Goal: Task Accomplishment & Management: Complete application form

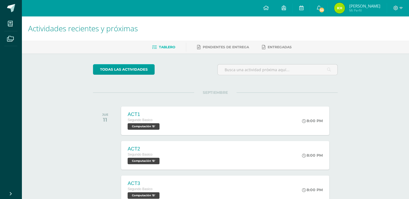
click at [0, 53] on html "Mis cursos Archivos Cerrar panel Ciencias Naturales Segundo Basico "B" Ciencias…" at bounding box center [204, 171] width 409 height 342
click at [11, 38] on icon at bounding box center [10, 38] width 7 height 5
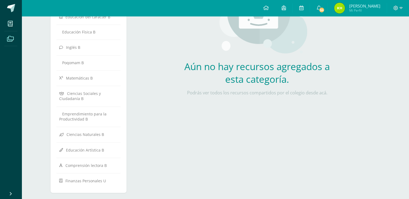
scroll to position [105, 0]
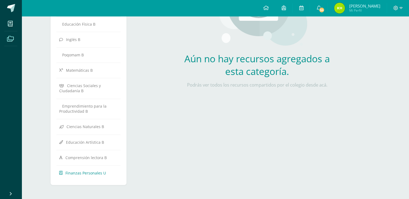
click at [83, 171] on span "Finanzas Personales U" at bounding box center [85, 173] width 41 height 5
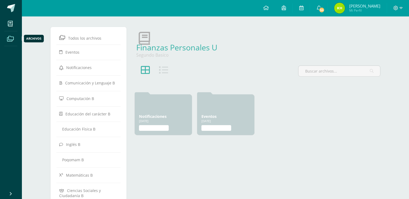
click at [10, 38] on icon at bounding box center [10, 38] width 7 height 5
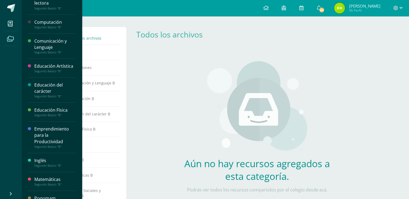
scroll to position [90, 0]
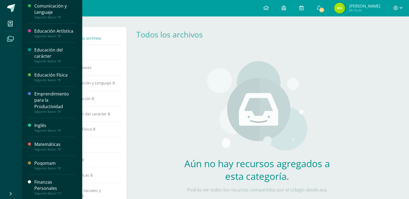
click at [47, 187] on div "Finanzas Personales" at bounding box center [54, 185] width 41 height 12
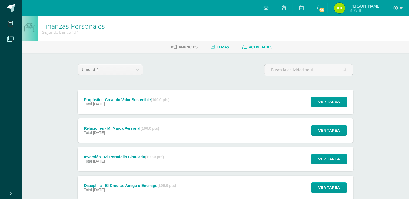
click at [220, 49] on span "Temas" at bounding box center [223, 47] width 12 height 4
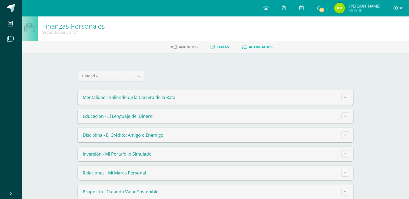
click at [257, 46] on span "Actividades" at bounding box center [261, 47] width 24 height 4
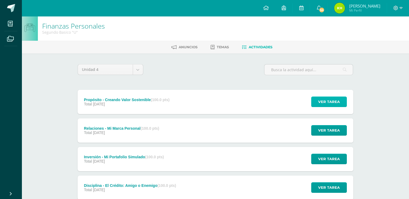
click at [328, 100] on span "Ver tarea" at bounding box center [329, 102] width 22 height 10
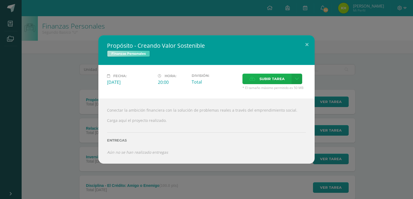
click at [279, 78] on span "Subir tarea" at bounding box center [271, 79] width 25 height 10
click at [0, 0] on input "Subir tarea" at bounding box center [0, 0] width 0 height 0
click at [306, 43] on button at bounding box center [306, 44] width 15 height 18
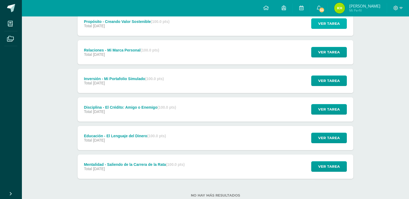
scroll to position [79, 0]
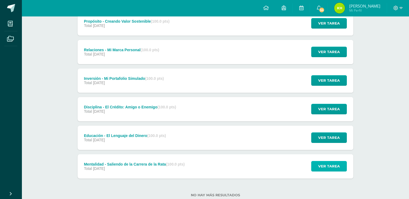
click at [333, 165] on span "Ver tarea" at bounding box center [329, 167] width 22 height 10
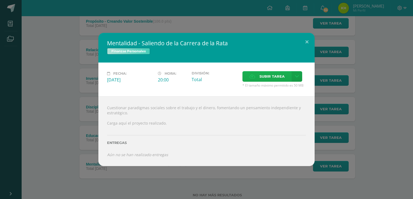
click at [279, 74] on span "Subir tarea" at bounding box center [271, 77] width 25 height 10
click at [0, 0] on input "Subir tarea" at bounding box center [0, 0] width 0 height 0
click at [11, 2] on div "Mentalidad - Saliendo de la Carrera de la Rata Finanzas Personales Fecha: [DATE…" at bounding box center [206, 99] width 413 height 199
